Goal: Information Seeking & Learning: Learn about a topic

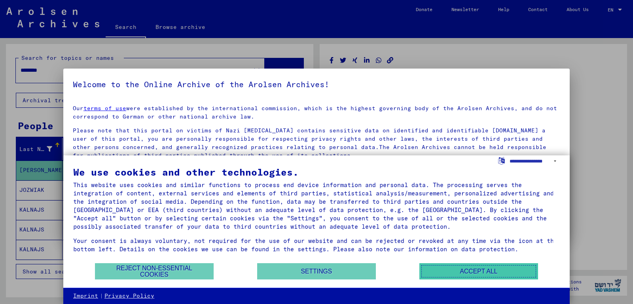
click at [440, 266] on button "Accept all" at bounding box center [479, 271] width 119 height 16
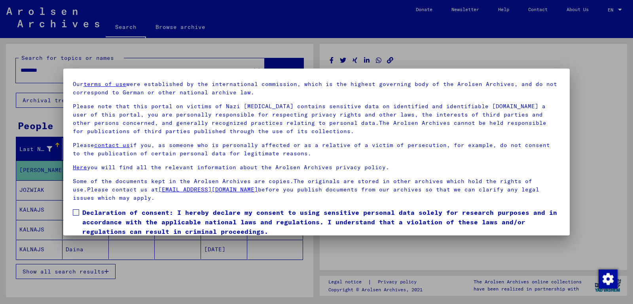
scroll to position [53, 0]
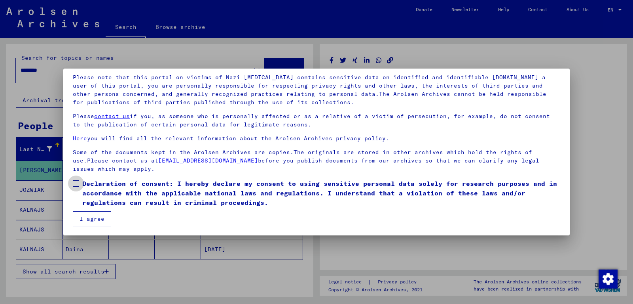
click at [78, 183] on span at bounding box center [76, 183] width 6 height 6
click at [94, 216] on button "I agree" at bounding box center [92, 218] width 38 height 15
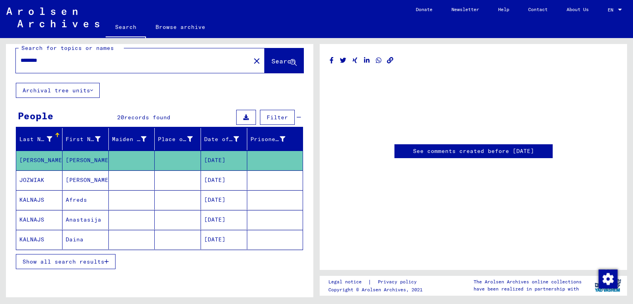
scroll to position [0, 0]
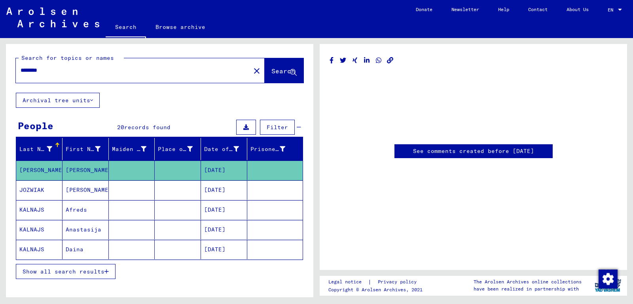
click at [67, 74] on div "********" at bounding box center [131, 70] width 230 height 18
click at [150, 77] on div "********" at bounding box center [131, 70] width 230 height 18
click at [252, 74] on mat-icon "close" at bounding box center [256, 70] width 9 height 9
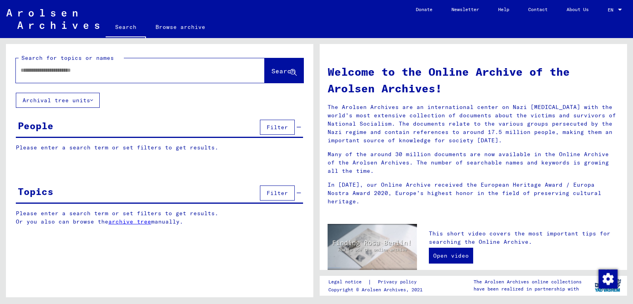
click at [54, 67] on input "text" at bounding box center [131, 70] width 220 height 8
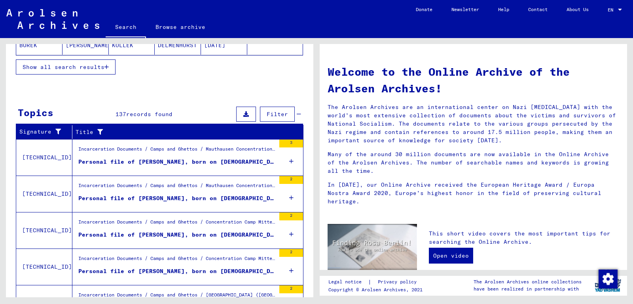
scroll to position [250, 0]
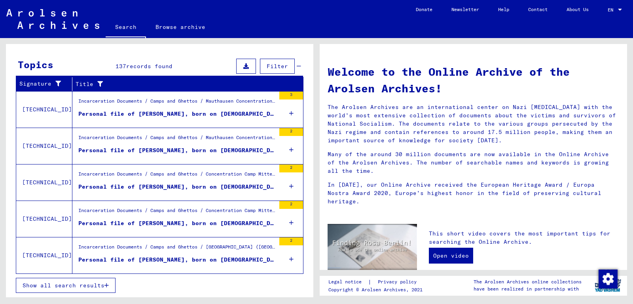
click at [167, 186] on div "Personal file of [PERSON_NAME], born on [DEMOGRAPHIC_DATA]" at bounding box center [176, 186] width 197 height 8
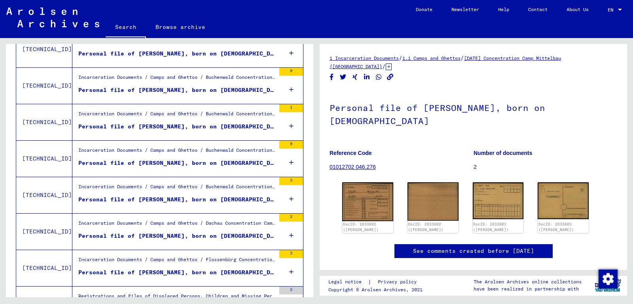
scroll to position [419, 0]
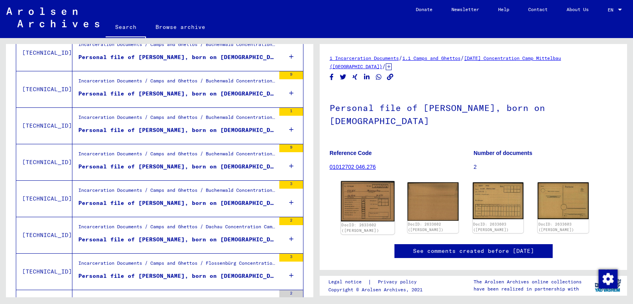
click at [362, 207] on img at bounding box center [367, 201] width 53 height 40
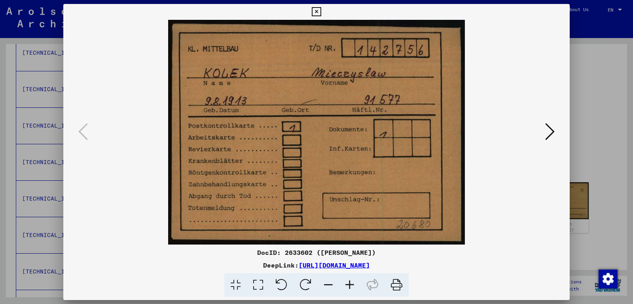
click at [549, 137] on icon at bounding box center [549, 131] width 9 height 19
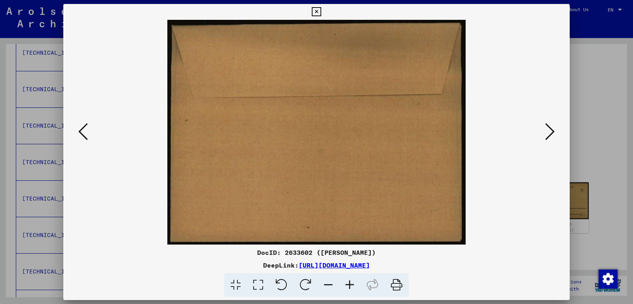
click at [549, 137] on icon at bounding box center [549, 131] width 9 height 19
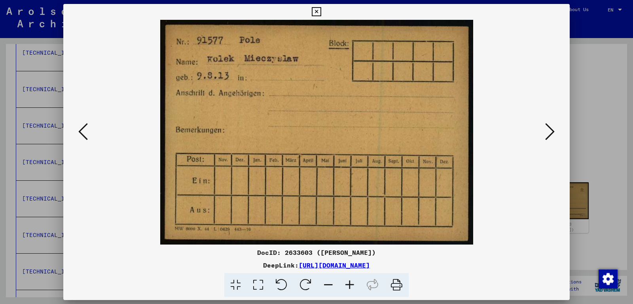
click at [549, 137] on icon at bounding box center [549, 131] width 9 height 19
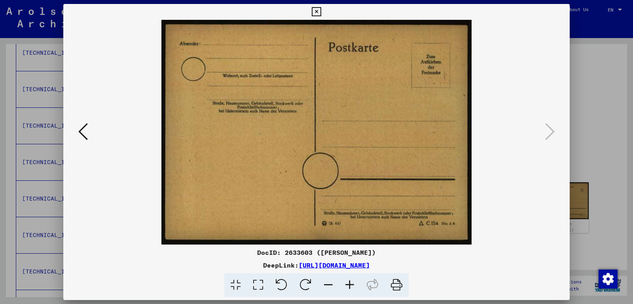
click at [549, 137] on icon at bounding box center [549, 131] width 9 height 19
click at [321, 12] on icon at bounding box center [316, 11] width 9 height 9
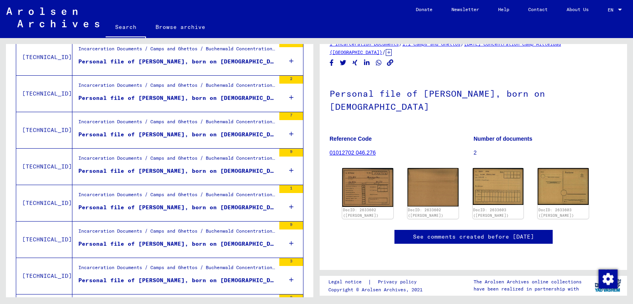
scroll to position [340, 0]
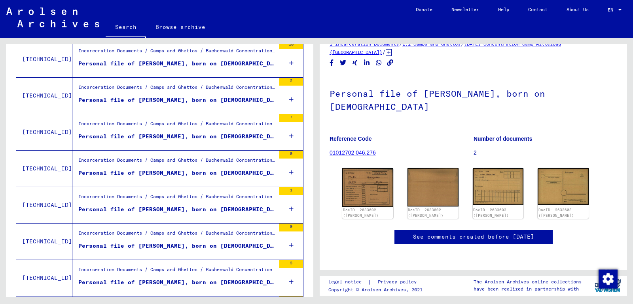
click at [162, 141] on figure "Personal file of [PERSON_NAME], born on [DEMOGRAPHIC_DATA]" at bounding box center [176, 138] width 197 height 12
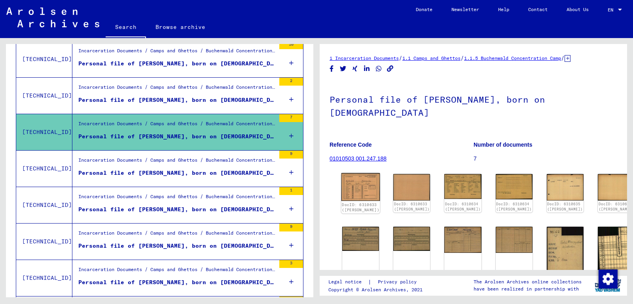
click at [358, 182] on img at bounding box center [361, 187] width 39 height 28
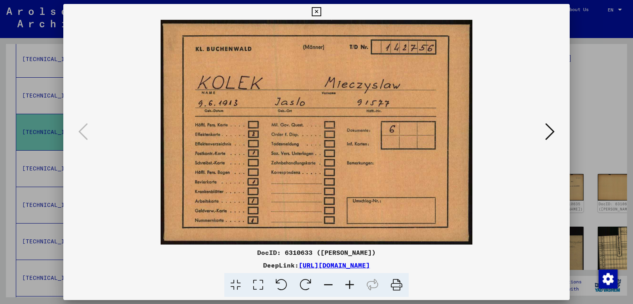
click at [551, 129] on icon at bounding box center [549, 131] width 9 height 19
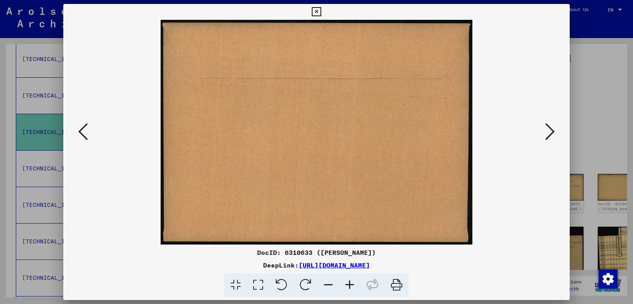
click at [551, 129] on icon at bounding box center [549, 131] width 9 height 19
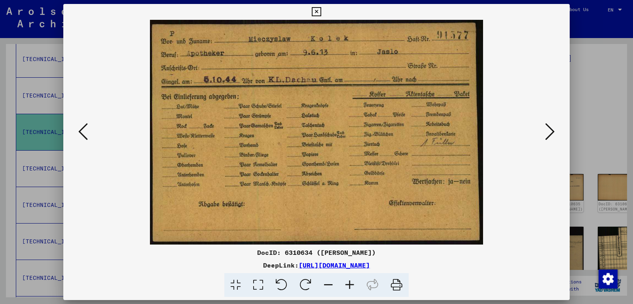
click at [551, 129] on icon at bounding box center [549, 131] width 9 height 19
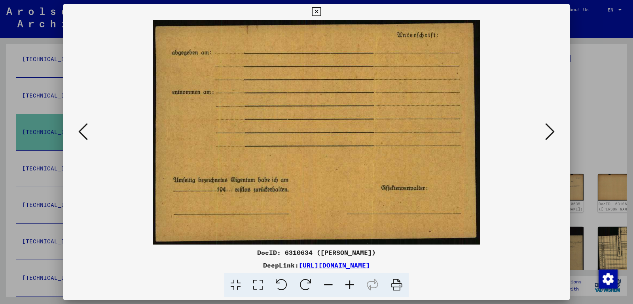
click at [551, 129] on icon at bounding box center [549, 131] width 9 height 19
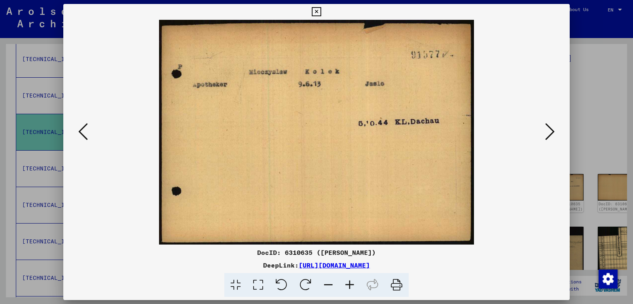
click at [551, 129] on icon at bounding box center [549, 131] width 9 height 19
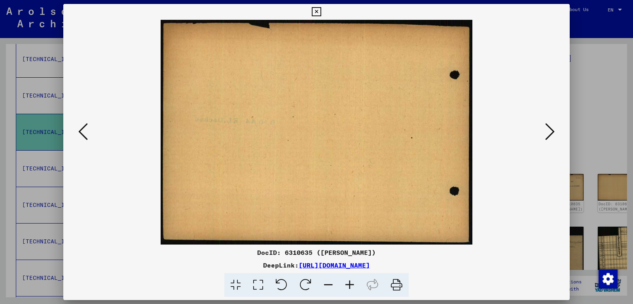
click at [551, 129] on icon at bounding box center [549, 131] width 9 height 19
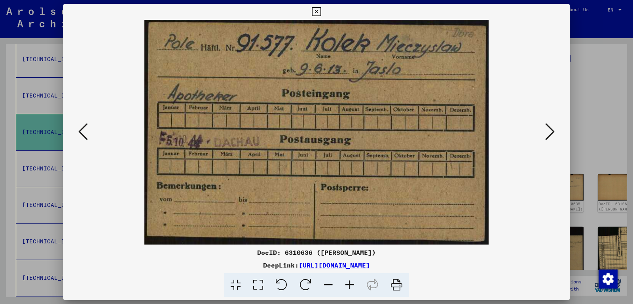
click at [551, 129] on icon at bounding box center [549, 131] width 9 height 19
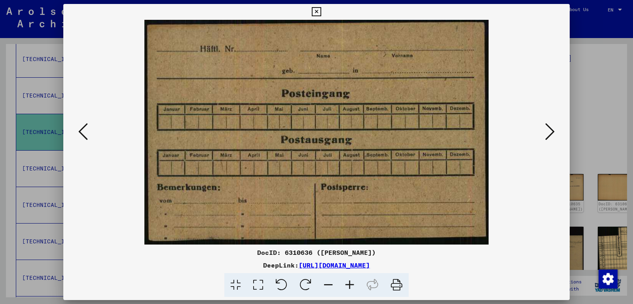
click at [551, 129] on icon at bounding box center [549, 131] width 9 height 19
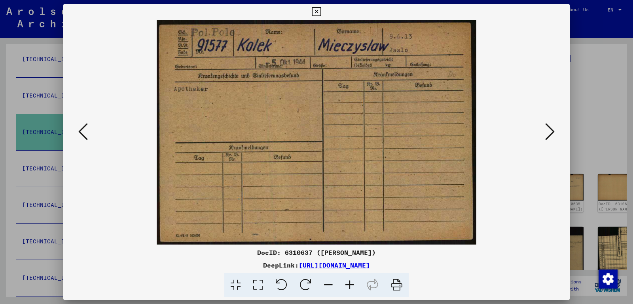
click at [551, 129] on icon at bounding box center [549, 131] width 9 height 19
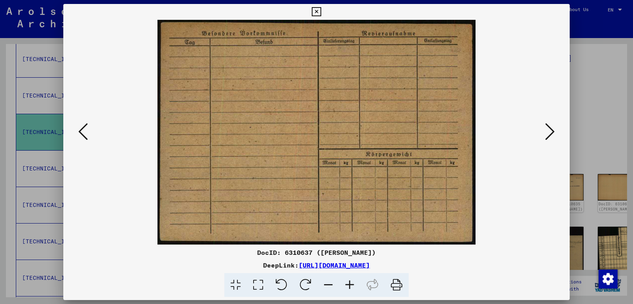
click at [551, 129] on icon at bounding box center [549, 131] width 9 height 19
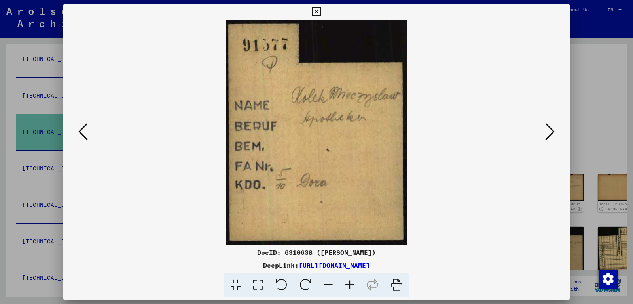
click at [551, 129] on icon at bounding box center [549, 131] width 9 height 19
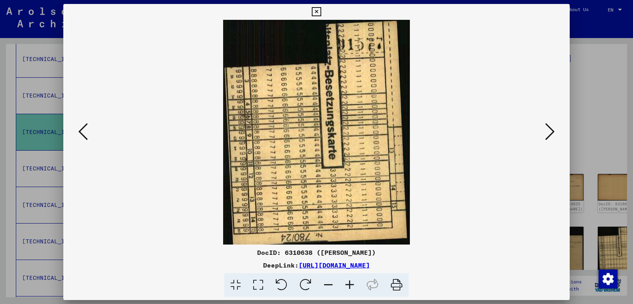
click at [551, 129] on icon at bounding box center [549, 131] width 9 height 19
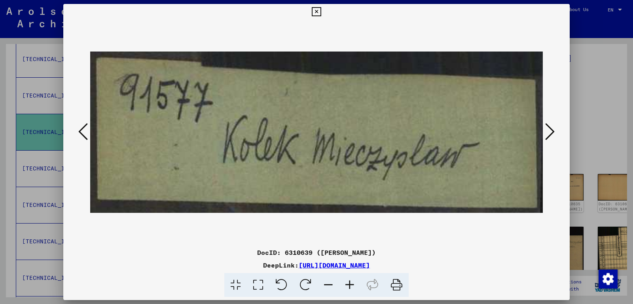
click at [551, 129] on icon at bounding box center [549, 131] width 9 height 19
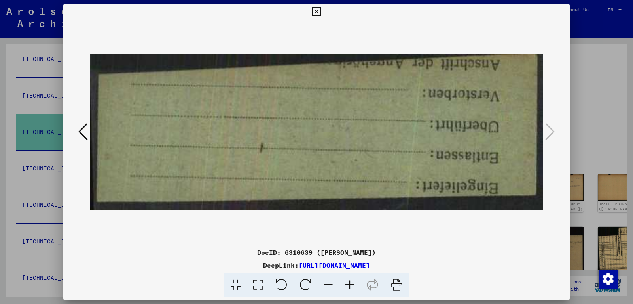
click at [551, 129] on icon at bounding box center [549, 131] width 9 height 19
click at [321, 13] on icon at bounding box center [316, 11] width 9 height 9
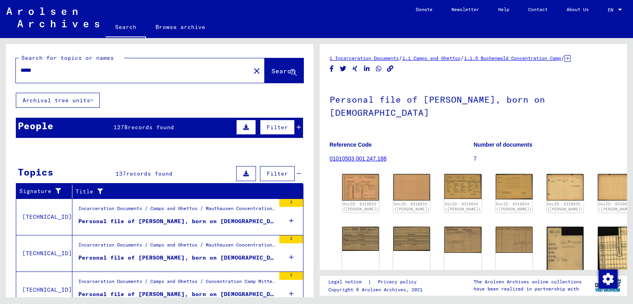
click at [118, 70] on input "*****" at bounding box center [133, 70] width 225 height 8
type input "**********"
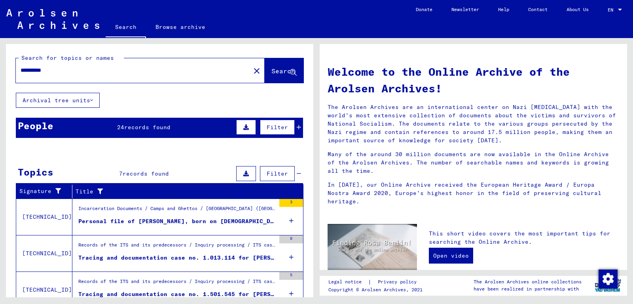
scroll to position [107, 0]
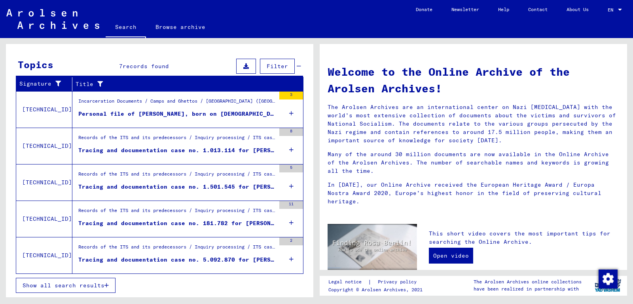
click at [284, 146] on mat-cell at bounding box center [274, 140] width 55 height 19
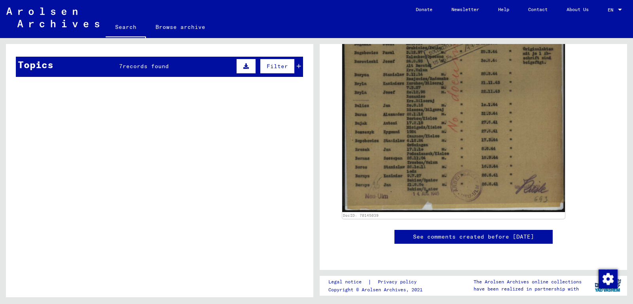
scroll to position [377, 0]
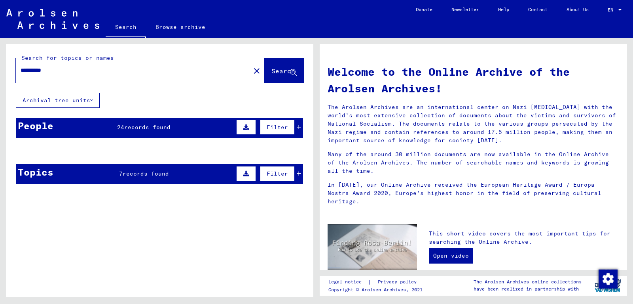
click at [66, 63] on div "**********" at bounding box center [128, 70] width 225 height 18
click at [252, 71] on mat-icon "close" at bounding box center [256, 70] width 9 height 9
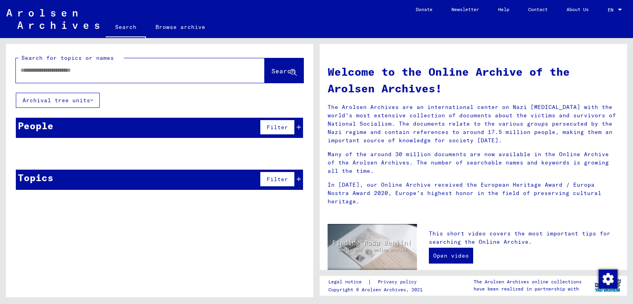
click at [49, 73] on input "text" at bounding box center [131, 70] width 220 height 8
type input "*"
type input "*****"
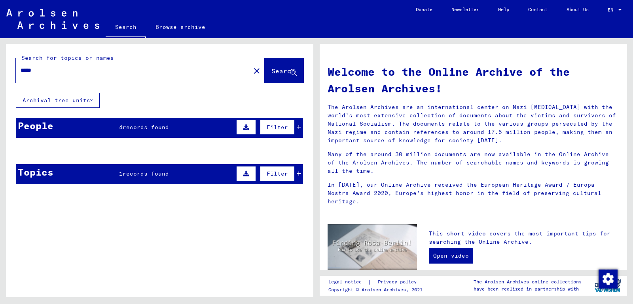
click at [161, 135] on div "People 4 records found Filter" at bounding box center [159, 128] width 287 height 20
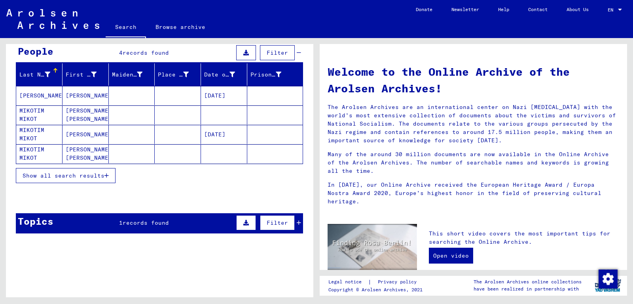
scroll to position [79, 0]
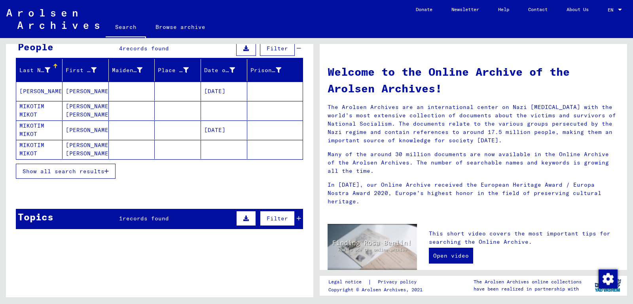
click at [139, 209] on div "Topics 1 records found Filter" at bounding box center [159, 219] width 287 height 20
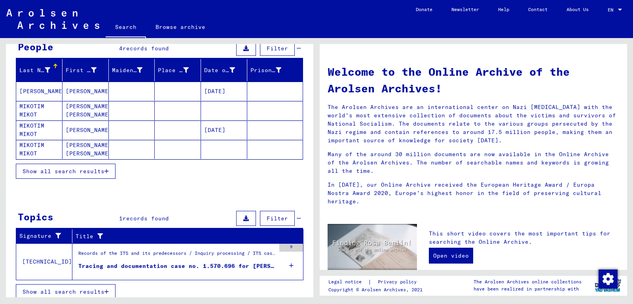
click at [143, 265] on div "Tracing and documentation case no. 1.570.696 for [PERSON_NAME] born [DEMOGRAPHI…" at bounding box center [176, 266] width 197 height 8
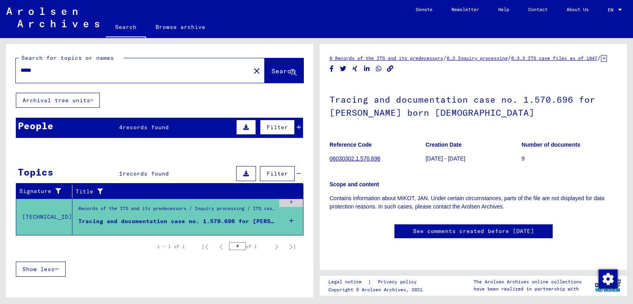
click at [448, 235] on link "See comments created before [DATE]" at bounding box center [473, 231] width 121 height 8
click at [354, 161] on link "06030302.1.570.696" at bounding box center [355, 158] width 51 height 6
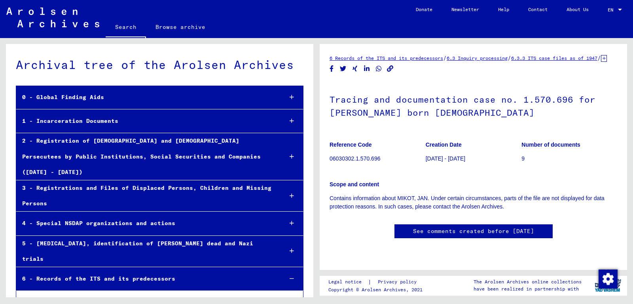
click at [123, 29] on link "Search" at bounding box center [126, 27] width 40 height 21
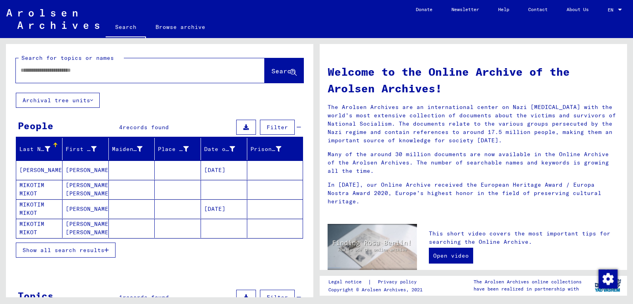
click at [59, 74] on input "text" at bounding box center [131, 70] width 220 height 8
type input "*********"
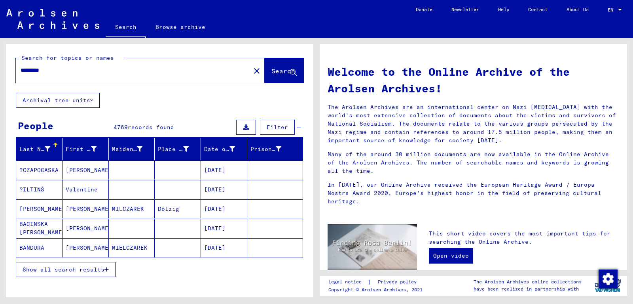
click at [55, 77] on div "*********" at bounding box center [128, 70] width 225 height 18
click at [252, 72] on mat-icon "close" at bounding box center [256, 70] width 9 height 9
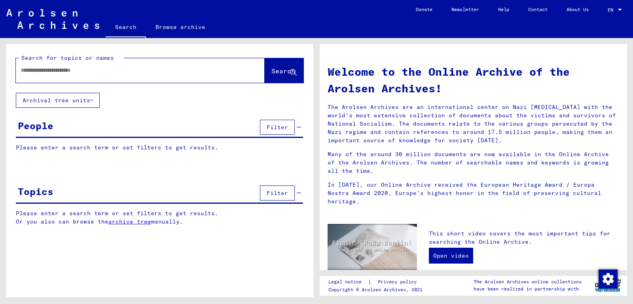
click at [71, 70] on input "text" at bounding box center [131, 70] width 220 height 8
type input "**********"
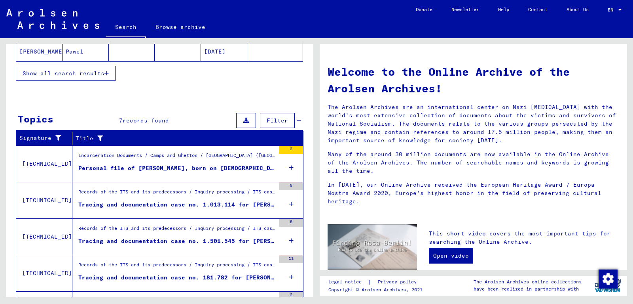
scroll to position [206, 0]
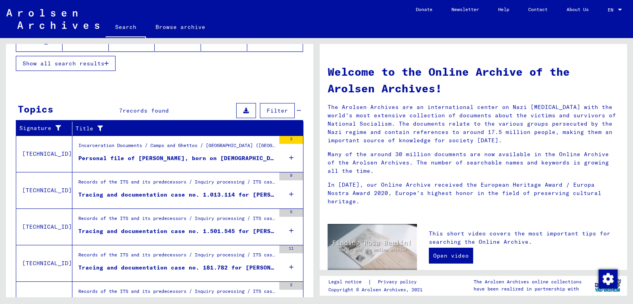
click at [121, 158] on div "Personal file of [PERSON_NAME], born on [DEMOGRAPHIC_DATA], born in [GEOGRAPHIC…" at bounding box center [176, 158] width 197 height 8
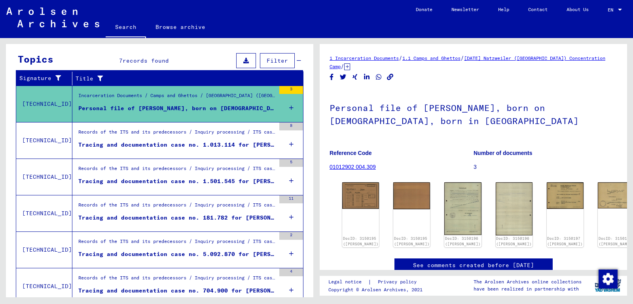
scroll to position [110, 0]
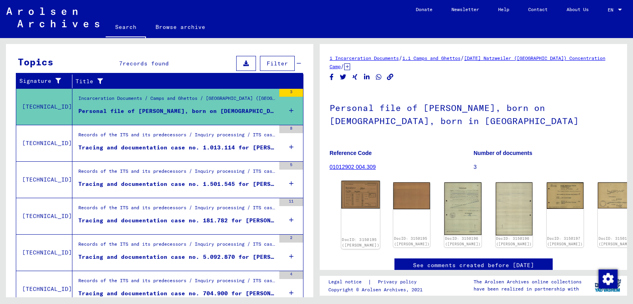
click at [354, 195] on img at bounding box center [361, 194] width 39 height 28
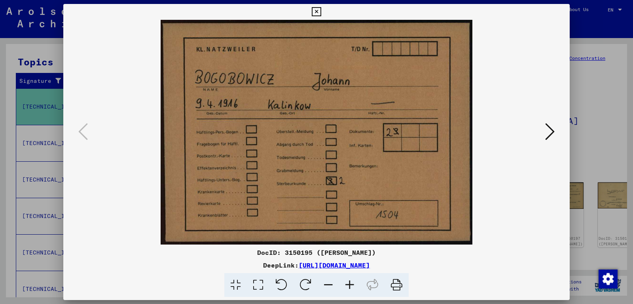
click at [552, 129] on icon at bounding box center [549, 131] width 9 height 19
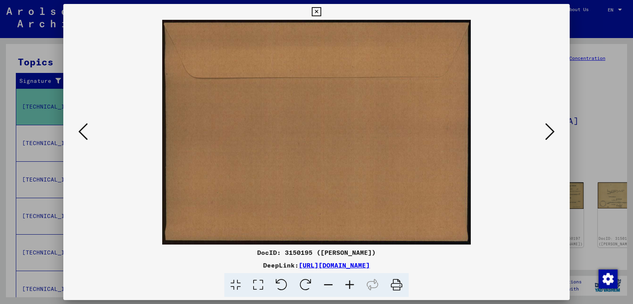
click at [552, 129] on icon at bounding box center [549, 131] width 9 height 19
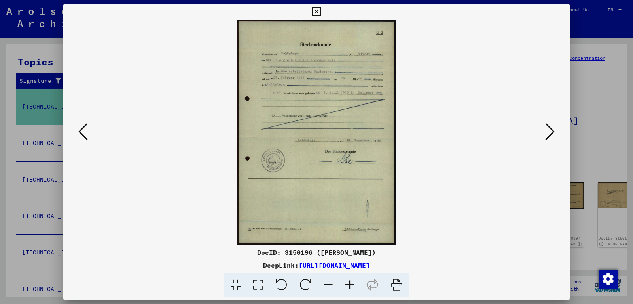
click at [348, 280] on icon at bounding box center [349, 285] width 21 height 24
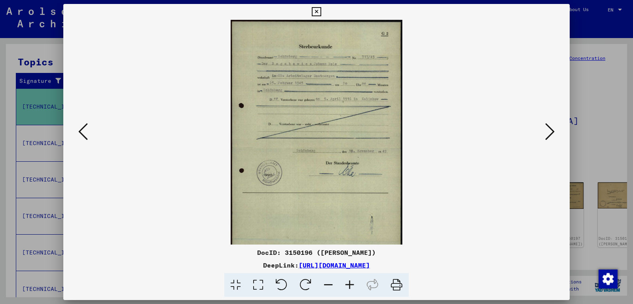
click at [348, 280] on icon at bounding box center [349, 285] width 21 height 24
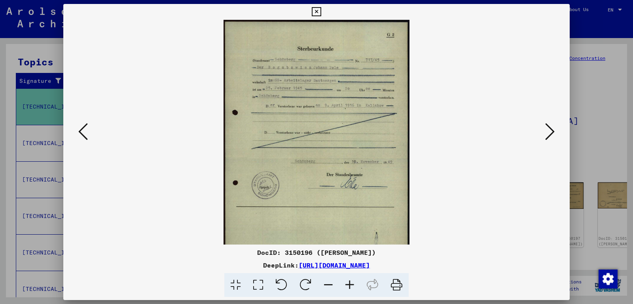
click at [348, 280] on icon at bounding box center [349, 285] width 21 height 24
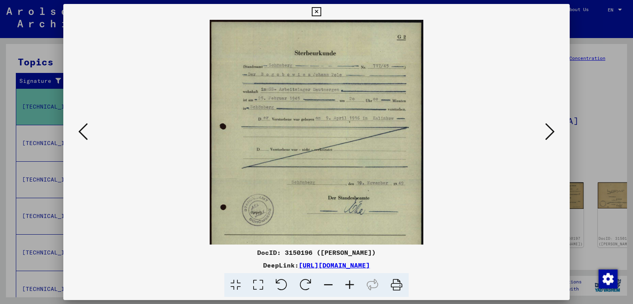
click at [348, 280] on icon at bounding box center [349, 285] width 21 height 24
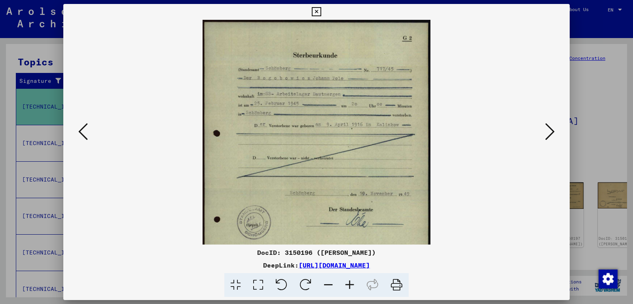
click at [348, 280] on icon at bounding box center [349, 285] width 21 height 24
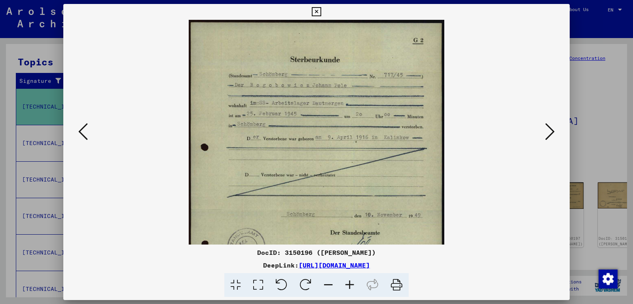
click at [348, 280] on icon at bounding box center [349, 285] width 21 height 24
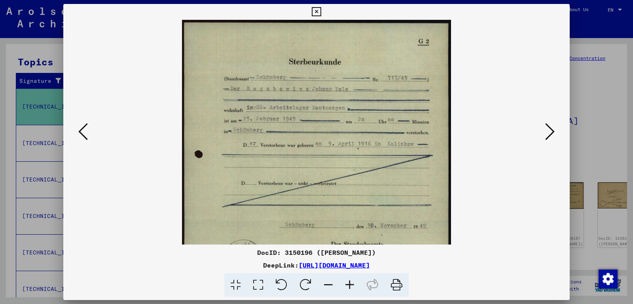
click at [348, 280] on icon at bounding box center [349, 285] width 21 height 24
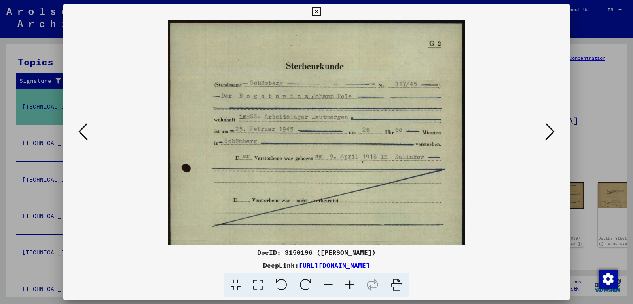
click at [348, 280] on icon at bounding box center [349, 285] width 21 height 24
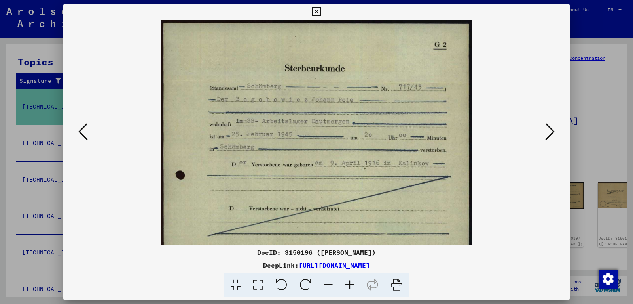
click at [348, 280] on icon at bounding box center [349, 285] width 21 height 24
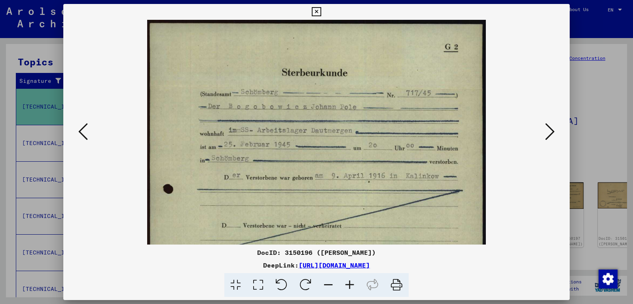
click at [348, 280] on icon at bounding box center [349, 285] width 21 height 24
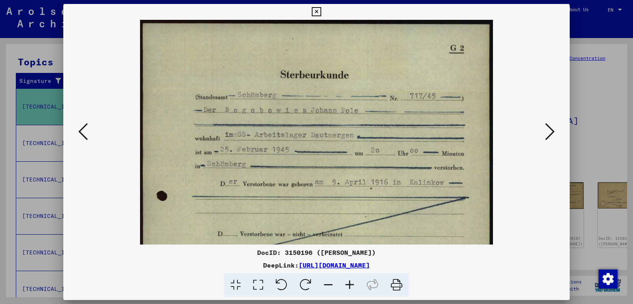
click at [552, 131] on icon at bounding box center [549, 131] width 9 height 19
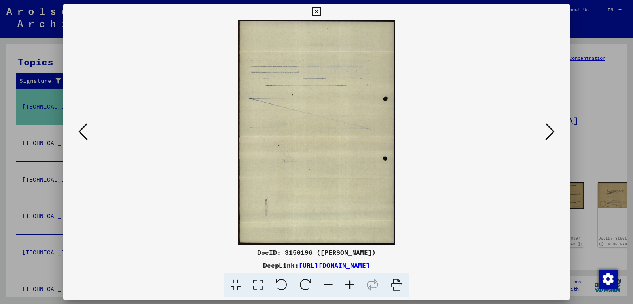
click at [552, 131] on icon at bounding box center [549, 131] width 9 height 19
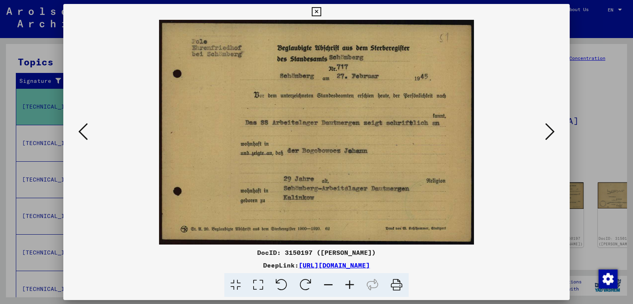
click at [552, 131] on icon at bounding box center [549, 131] width 9 height 19
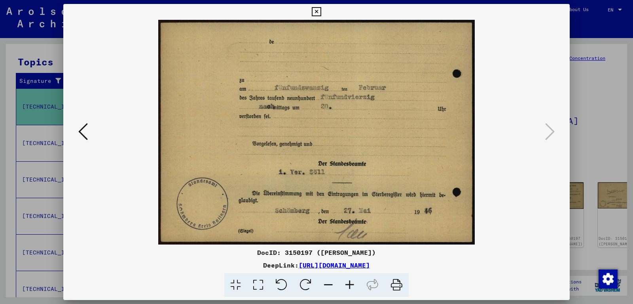
click at [552, 131] on icon at bounding box center [549, 131] width 9 height 19
click at [547, 131] on icon at bounding box center [549, 131] width 9 height 19
click at [321, 12] on icon at bounding box center [316, 11] width 9 height 9
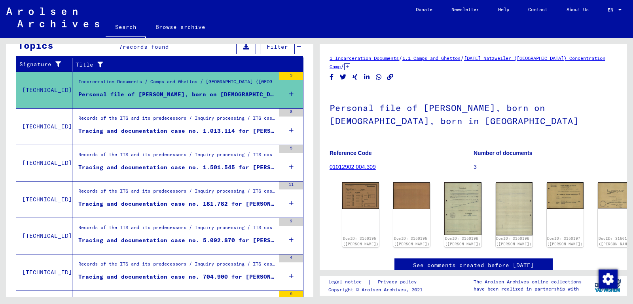
scroll to position [136, 0]
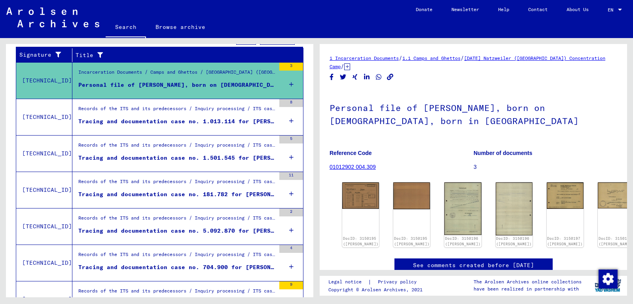
click at [123, 119] on div "Tracing and documentation case no. 1.013.114 for [PERSON_NAME] born [DEMOGRAPHI…" at bounding box center [176, 121] width 197 height 8
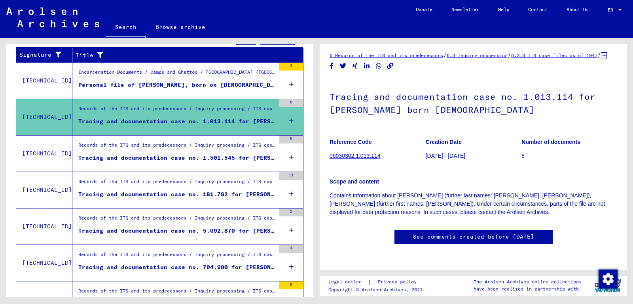
scroll to position [19, 0]
click at [184, 157] on div "Tracing and documentation case no. 1.501.545 for [PERSON_NAME] born [DEMOGRAPHI…" at bounding box center [176, 158] width 197 height 8
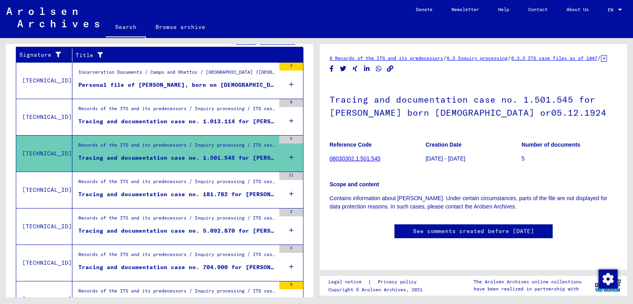
click at [355, 161] on link "06030302.1.501.545" at bounding box center [355, 158] width 51 height 6
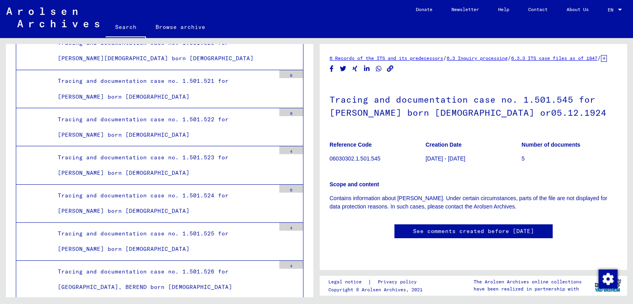
scroll to position [1552, 0]
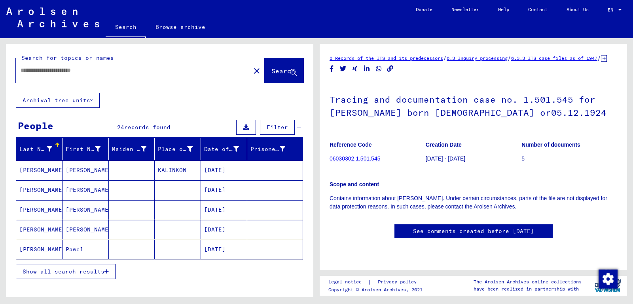
type input "*******"
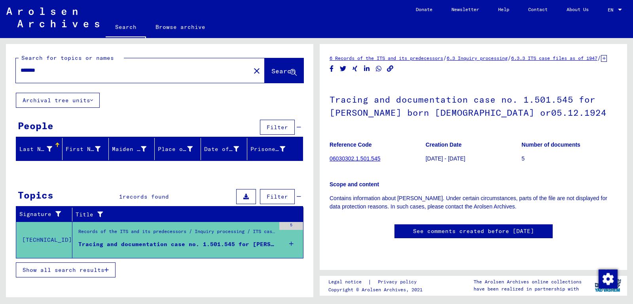
click at [115, 169] on div at bounding box center [160, 172] width 308 height 10
click at [14, 181] on div "Search for topics or names ******* close Search Archival tree units People Filt…" at bounding box center [160, 165] width 308 height 243
click at [50, 73] on input "*******" at bounding box center [133, 70] width 225 height 8
type input "**********"
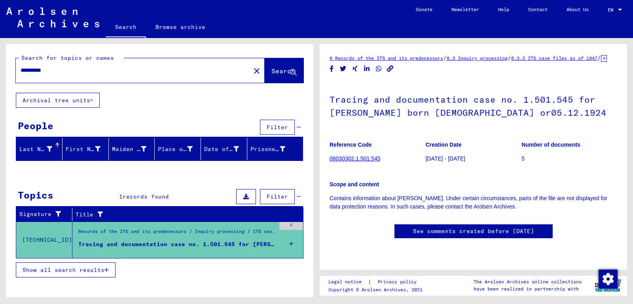
click at [281, 61] on button "Search" at bounding box center [284, 70] width 39 height 25
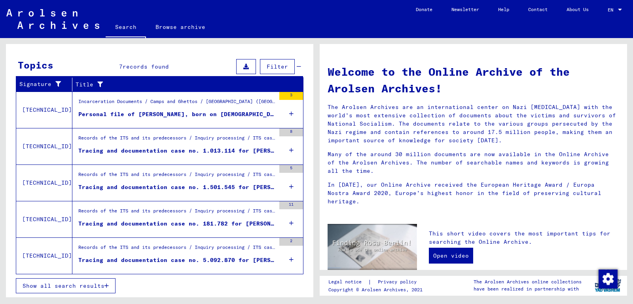
scroll to position [250, 0]
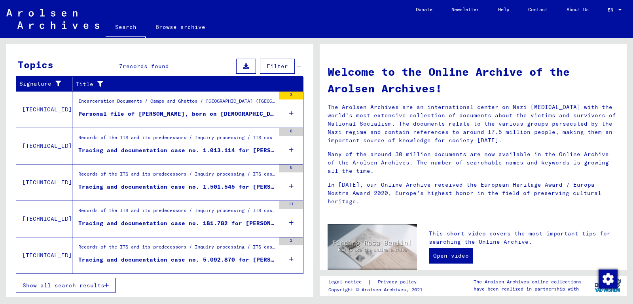
click at [251, 258] on div "Tracing and documentation case no. 5.092.870 for [PERSON_NAME] born [DEMOGRAPHI…" at bounding box center [176, 259] width 197 height 8
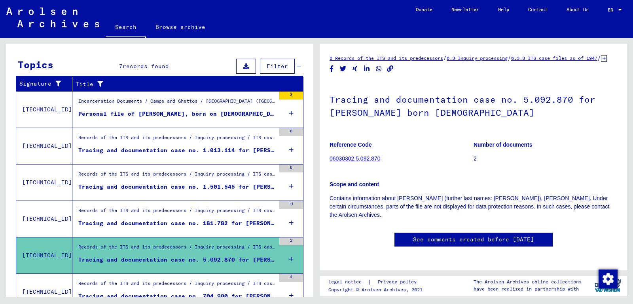
click at [182, 221] on div "Tracing and documentation case no. 181.782 for [PERSON_NAME] born [DEMOGRAPHIC_…" at bounding box center [176, 223] width 197 height 8
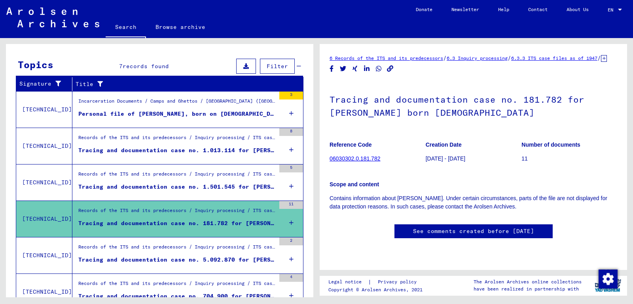
click at [186, 183] on div "Tracing and documentation case no. 1.501.545 for [PERSON_NAME] born [DEMOGRAPHI…" at bounding box center [176, 186] width 197 height 8
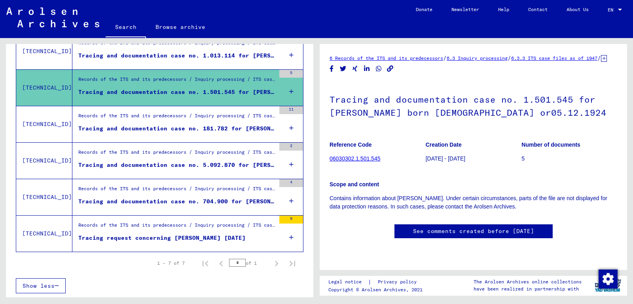
scroll to position [202, 0]
click at [182, 219] on div "Records of the ITS and its predecessors / Inquiry processing / ITS case files a…" at bounding box center [173, 233] width 203 height 36
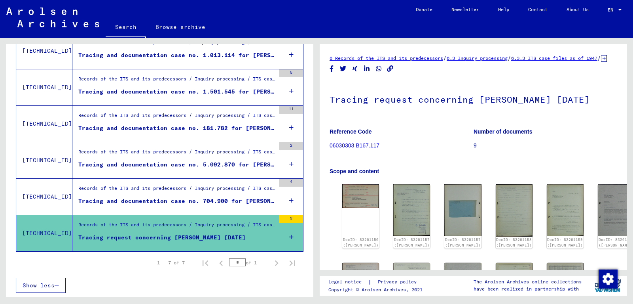
click at [182, 188] on div "Records of the ITS and its predecessors / Inquiry processing / ITS case files a…" at bounding box center [176, 189] width 197 height 11
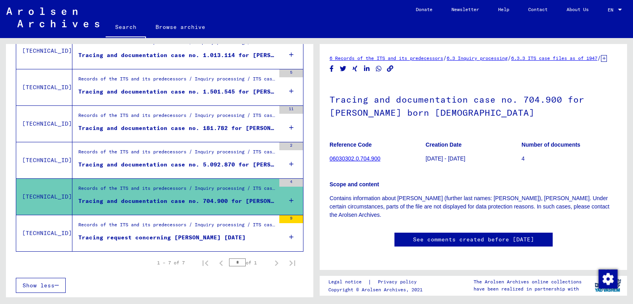
click at [185, 162] on div "Tracing and documentation case no. 5.092.870 for [PERSON_NAME] born [DEMOGRAPHI…" at bounding box center [176, 164] width 197 height 8
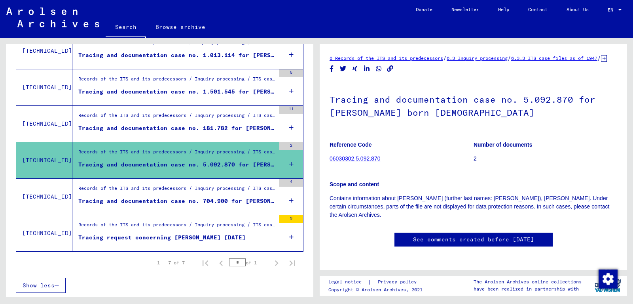
click at [187, 194] on div "Records of the ITS and its predecessors / Inquiry processing / ITS case files a…" at bounding box center [176, 189] width 197 height 11
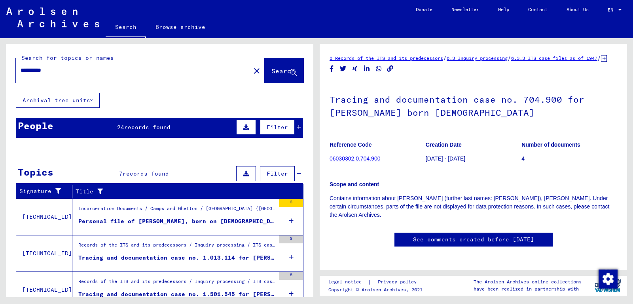
click at [137, 128] on span "records found" at bounding box center [147, 126] width 46 height 7
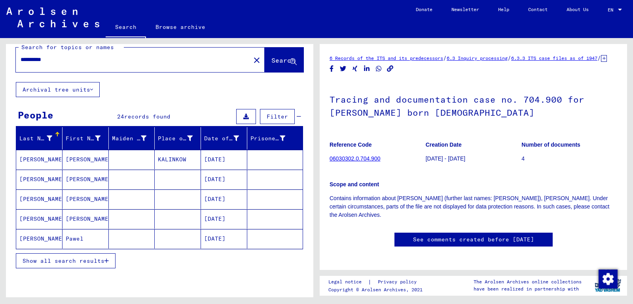
scroll to position [34, 0]
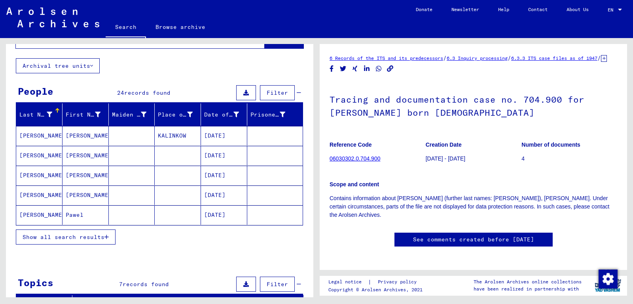
click at [104, 232] on button "Show all search results" at bounding box center [66, 236] width 100 height 15
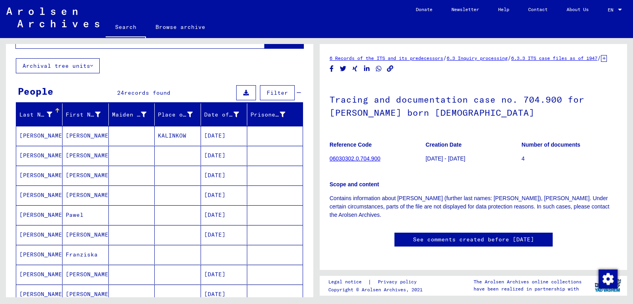
click at [84, 215] on mat-cell "Pawel" at bounding box center [86, 214] width 46 height 19
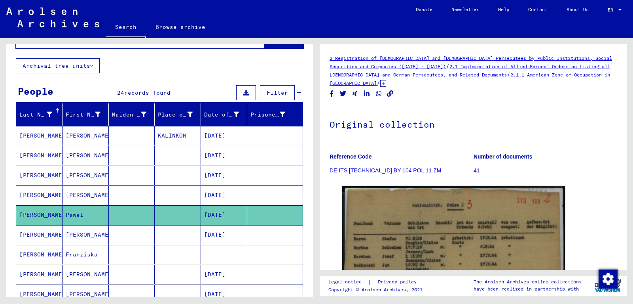
click at [84, 235] on mat-cell "[PERSON_NAME]" at bounding box center [86, 234] width 46 height 19
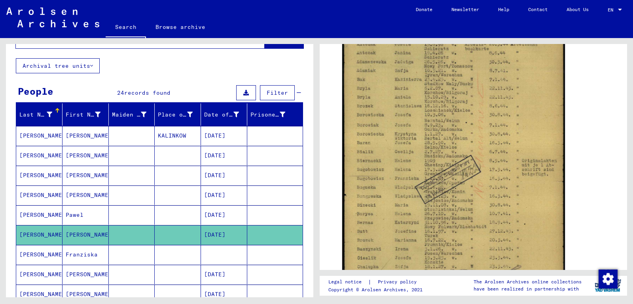
scroll to position [248, 0]
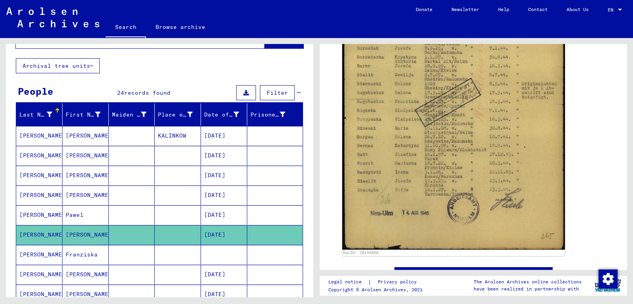
click at [93, 251] on mat-cell "Franziska" at bounding box center [86, 254] width 46 height 19
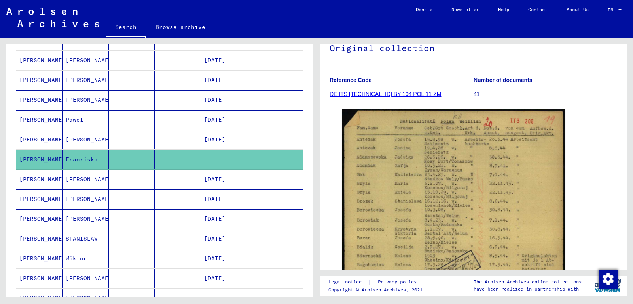
scroll to position [132, 0]
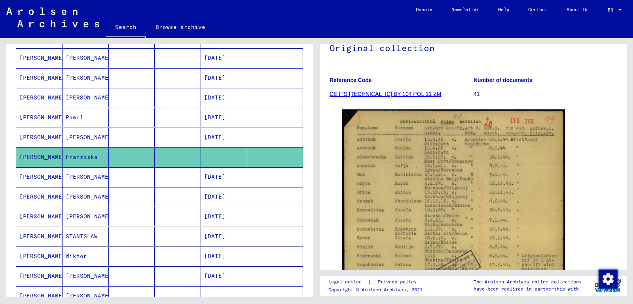
click at [90, 240] on mat-cell "STANISLAW" at bounding box center [86, 235] width 46 height 19
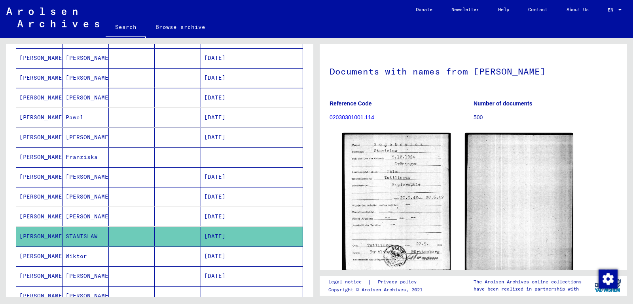
scroll to position [47, 0]
